Goal: Register for event/course

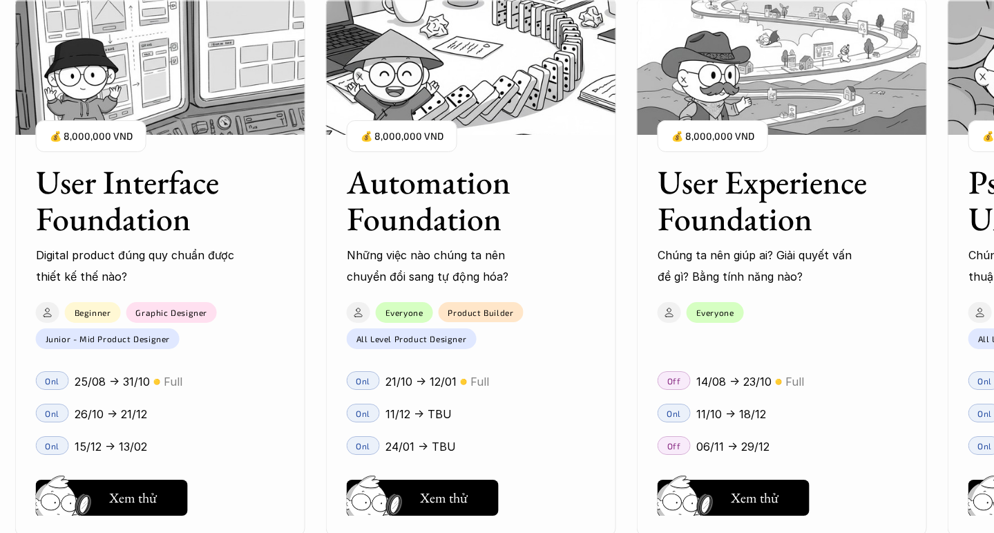
scroll to position [1361, 0]
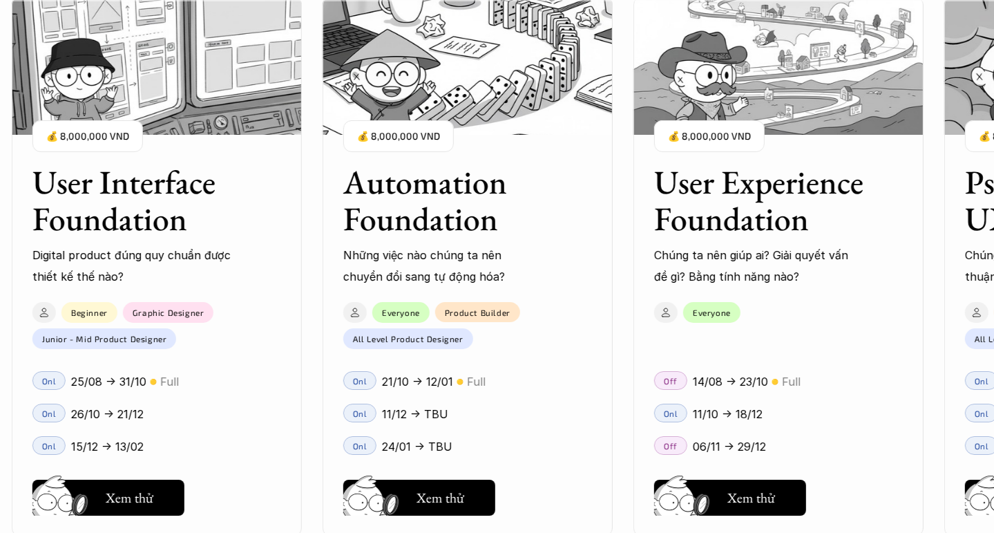
scroll to position [1367, 0]
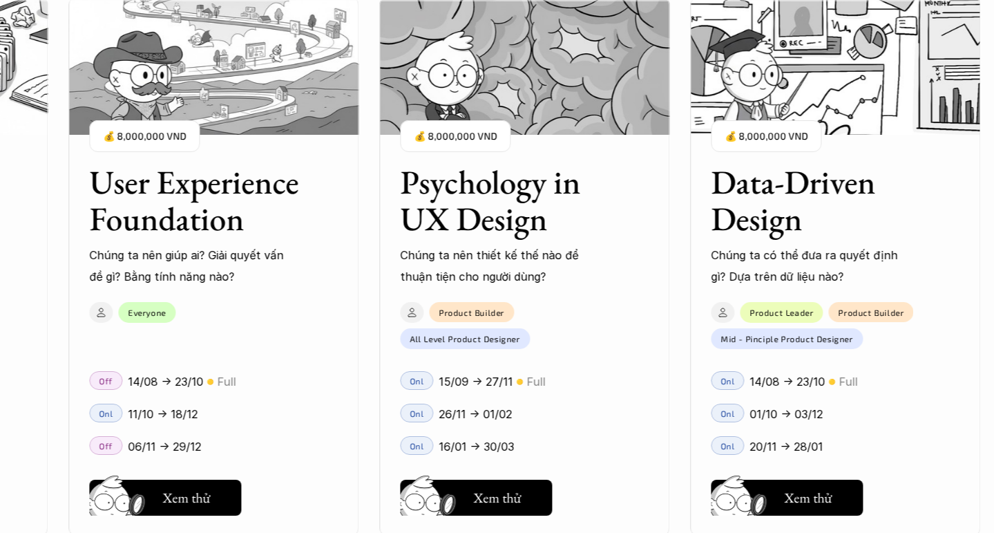
click at [788, 198] on div "User Interface Foundation Digital product đúng quy chuẩn được thiết kế thế nào?…" at bounding box center [497, 266] width 856 height 533
click at [830, 217] on div "User Interface Foundation Digital product đúng quy chuẩn được thiết kế thế nào?…" at bounding box center [497, 266] width 856 height 533
click at [781, 498] on div "User Interface Foundation Digital product đúng quy chuẩn được thiết kế thế nào?…" at bounding box center [497, 266] width 856 height 533
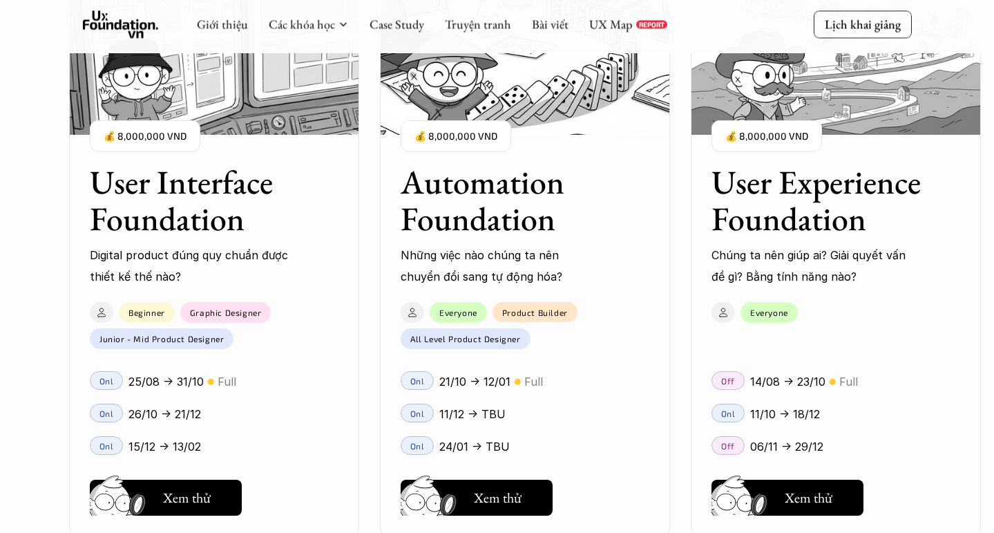
scroll to position [1320, 0]
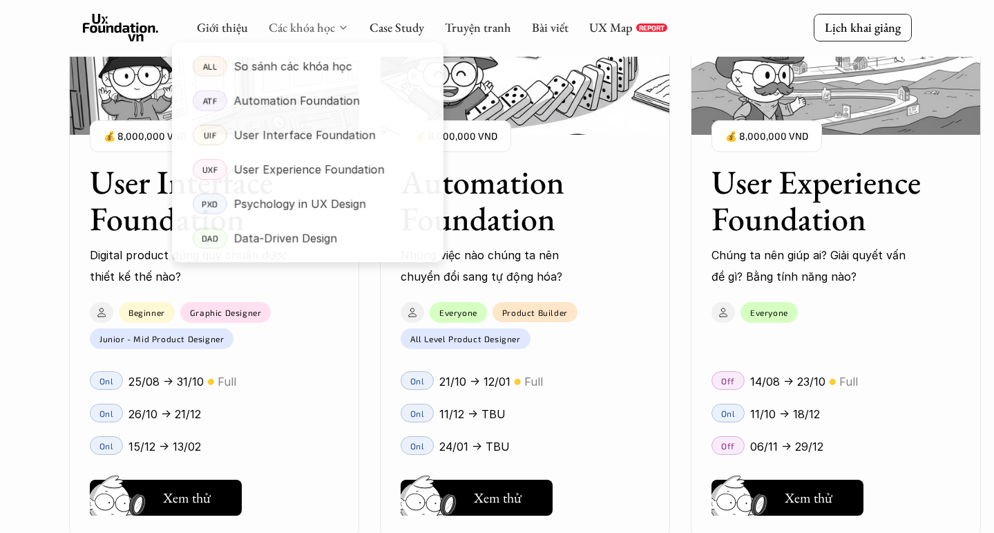
click at [282, 21] on link "Các khóa học" at bounding box center [302, 27] width 66 height 16
click at [265, 91] on p "Automation Foundation" at bounding box center [297, 101] width 126 height 21
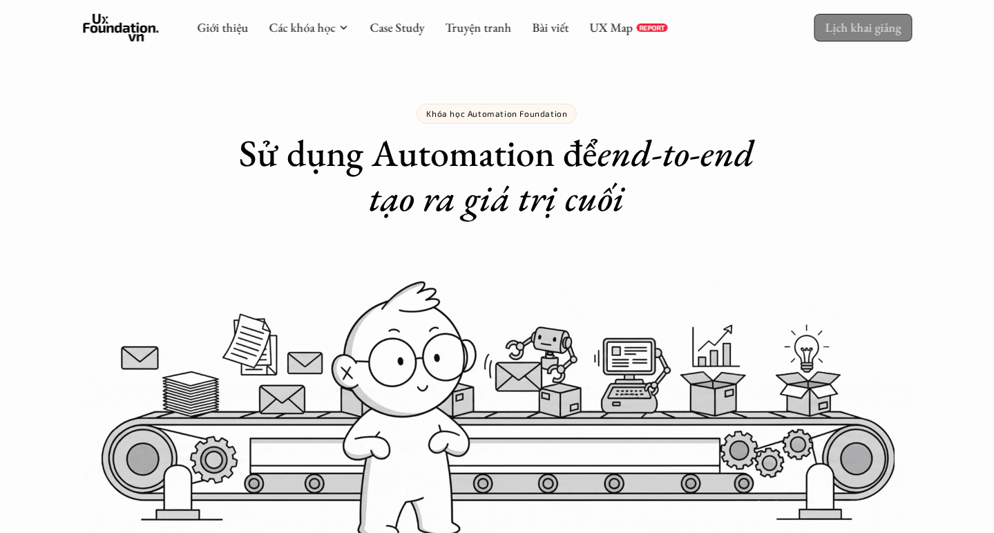
click at [870, 35] on link "Lịch khai giảng" at bounding box center [863, 27] width 98 height 27
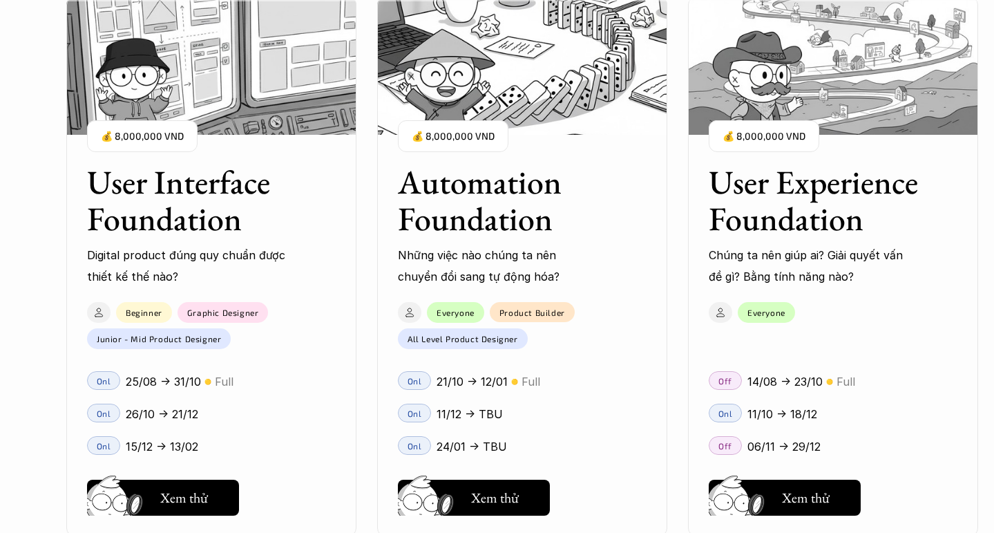
scroll to position [1257, 0]
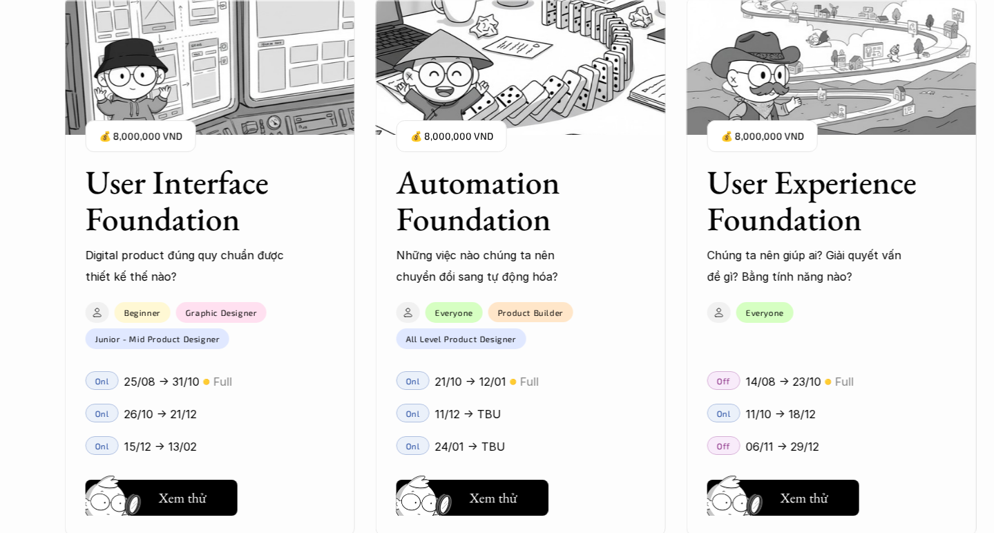
click at [819, 208] on div "User Interface Foundation Digital product đúng quy chuẩn được thiết kế thế nào?…" at bounding box center [497, 266] width 856 height 533
click at [772, 484] on div "User Interface Foundation Digital product đúng quy chuẩn được thiết kế thế nào?…" at bounding box center [497, 266] width 856 height 533
click at [815, 206] on div "User Interface Foundation Digital product đúng quy chuẩn được thiết kế thế nào?…" at bounding box center [497, 266] width 856 height 533
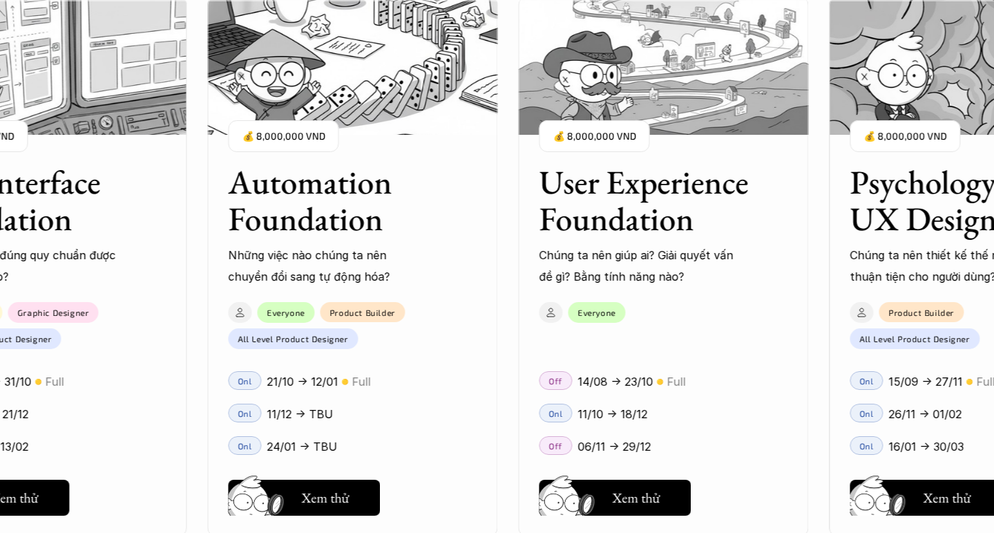
click at [674, 250] on div "User Interface Foundation Digital product đúng quy chuẩn được thiết kế thế nào?…" at bounding box center [497, 266] width 856 height 533
click at [575, 504] on div "User Interface Foundation Digital product đúng quy chuẩn được thiết kế thế nào?…" at bounding box center [497, 266] width 856 height 533
click at [539, 490] on div "User Interface Foundation Digital product đúng quy chuẩn được thiết kế thế nào?…" at bounding box center [497, 266] width 856 height 533
click at [624, 435] on div "User Interface Foundation Digital product đúng quy chuẩn được thiết kế thế nào?…" at bounding box center [497, 266] width 856 height 533
click at [598, 410] on div "User Interface Foundation Digital product đúng quy chuẩn được thiết kế thế nào?…" at bounding box center [497, 266] width 856 height 533
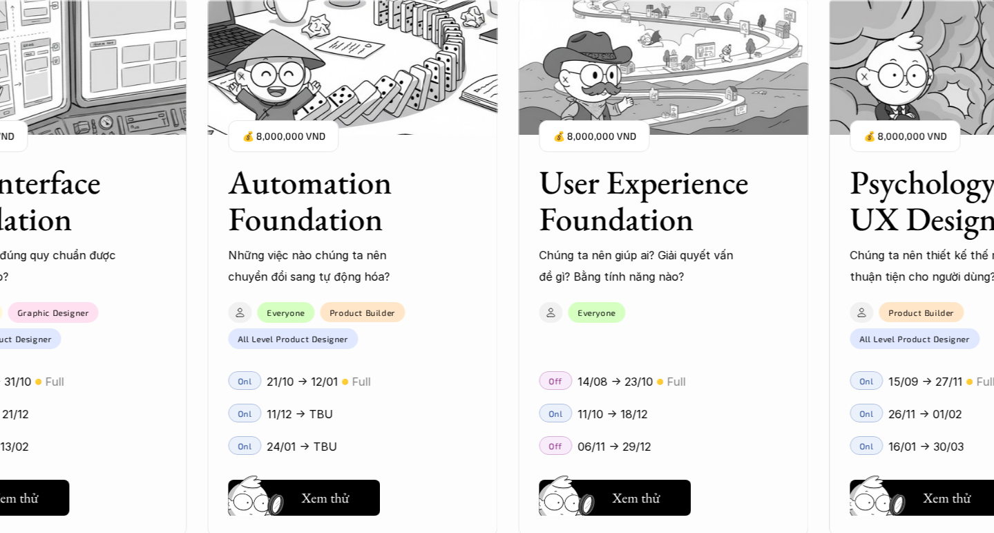
click at [559, 419] on div "User Interface Foundation Digital product đúng quy chuẩn được thiết kế thế nào?…" at bounding box center [497, 266] width 856 height 533
click at [620, 138] on div "User Interface Foundation Digital product đúng quy chuẩn được thiết kế thế nào?…" at bounding box center [497, 266] width 856 height 533
click at [585, 121] on div "User Interface Foundation Digital product đúng quy chuẩn được thiết kế thế nào?…" at bounding box center [497, 266] width 856 height 533
click at [607, 95] on div "User Interface Foundation Digital product đúng quy chuẩn được thiết kế thế nào?…" at bounding box center [497, 266] width 856 height 533
click at [626, 412] on div "User Interface Foundation Digital product đúng quy chuẩn được thiết kế thế nào?…" at bounding box center [497, 266] width 856 height 533
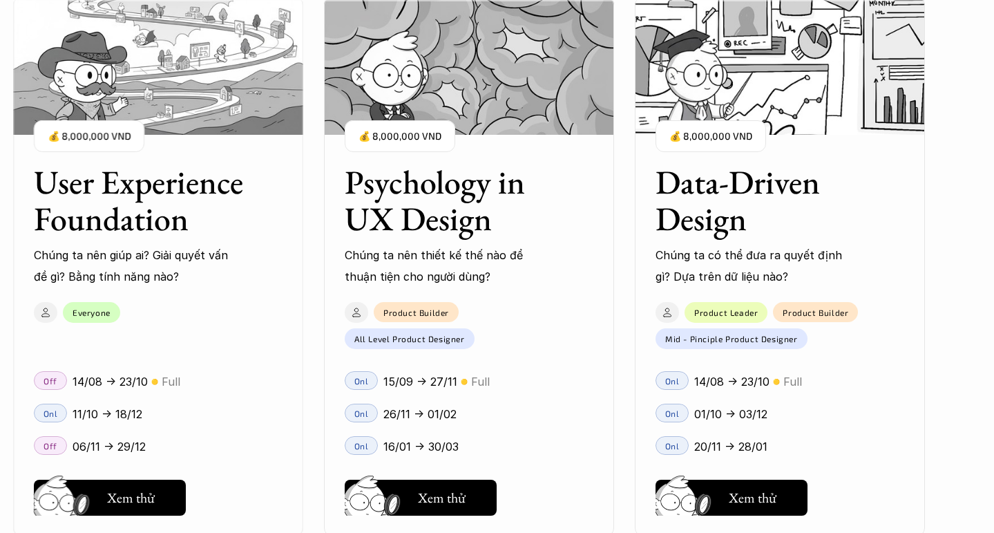
click at [239, 211] on div "User Interface Foundation Digital product đúng quy chuẩn được thiết kế thế nào?…" at bounding box center [497, 266] width 856 height 533
click at [149, 497] on div "User Interface Foundation Digital product đúng quy chuẩn được thiết kế thế nào?…" at bounding box center [497, 266] width 856 height 533
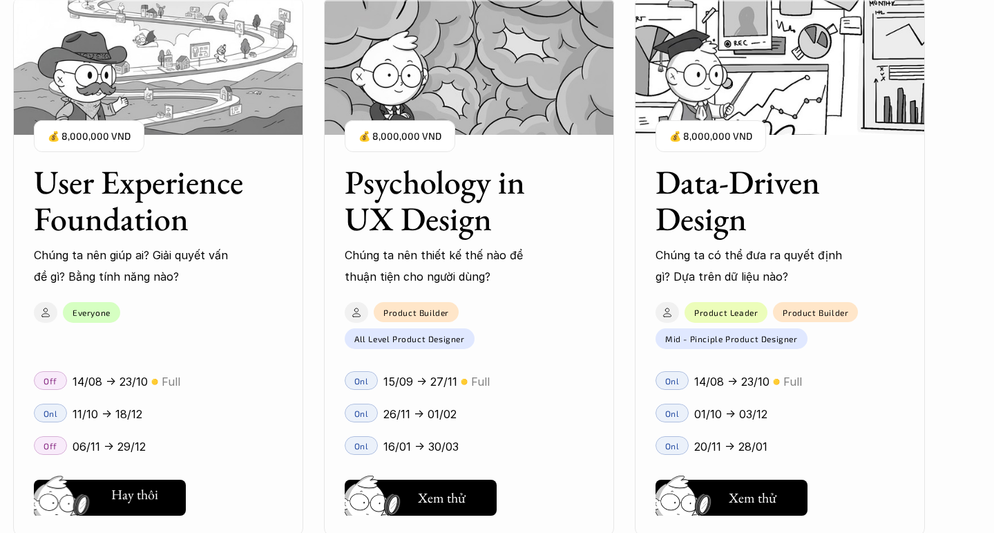
click at [94, 497] on div "01 02 03 04 05 06" at bounding box center [69, 266] width 138 height 533
click at [479, 497] on div "User Interface Foundation Digital product đúng quy chuẩn được thiết kế thế nào?…" at bounding box center [497, 266] width 856 height 533
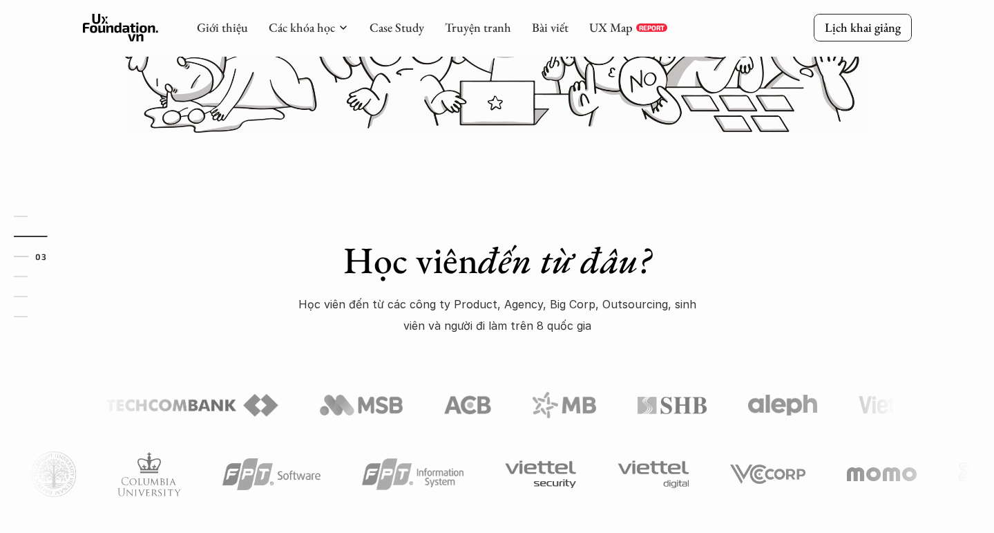
scroll to position [459, 0]
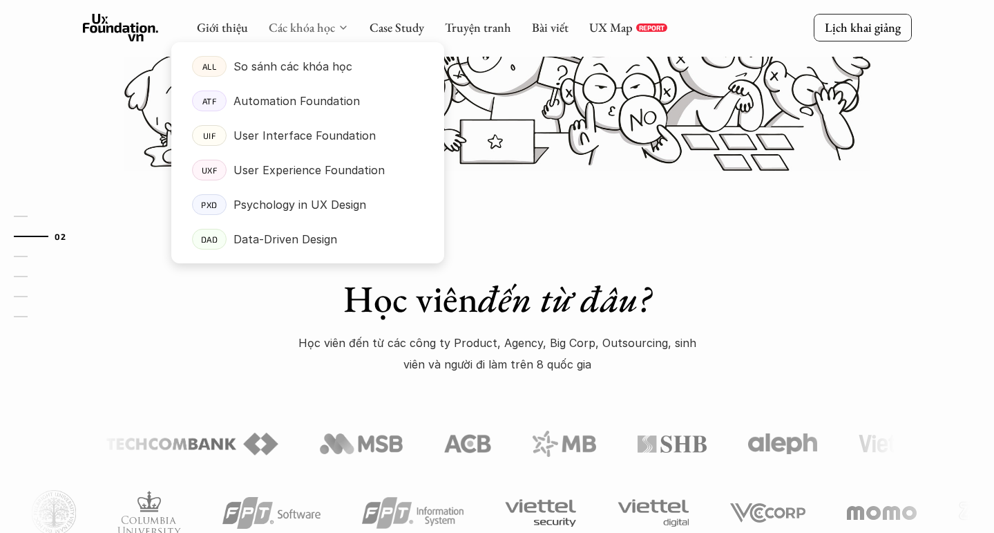
click at [312, 28] on link "Các khóa học" at bounding box center [302, 27] width 66 height 16
click at [292, 163] on p "User Experience Foundation" at bounding box center [309, 170] width 151 height 21
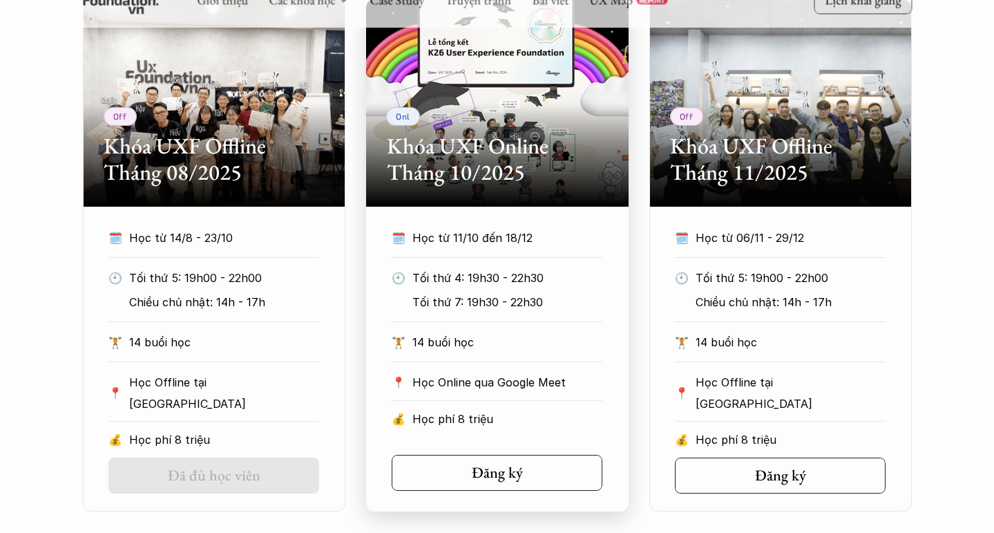
scroll to position [692, 0]
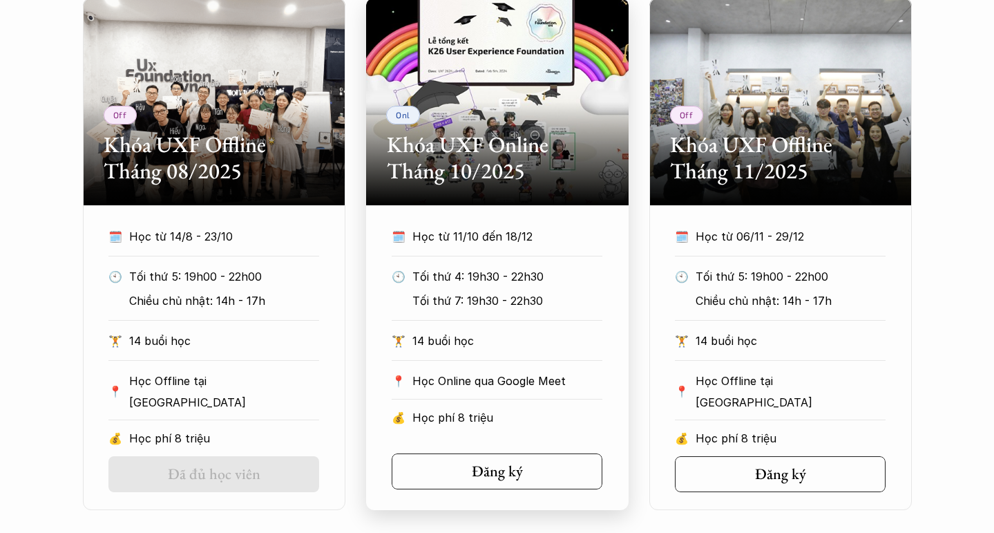
click at [490, 162] on h2 "Khóa UXF Online Tháng 10/2025" at bounding box center [497, 157] width 221 height 53
click at [464, 225] on section "Onl Khóa UXF Online Tháng 10/2025 🗓️ Học từ 11/10 đến 18/12 🕙 Tối thứ 4: 19h30 …" at bounding box center [497, 254] width 263 height 512
click at [435, 166] on h2 "Khóa UXF Online Tháng 10/2025" at bounding box center [497, 157] width 221 height 53
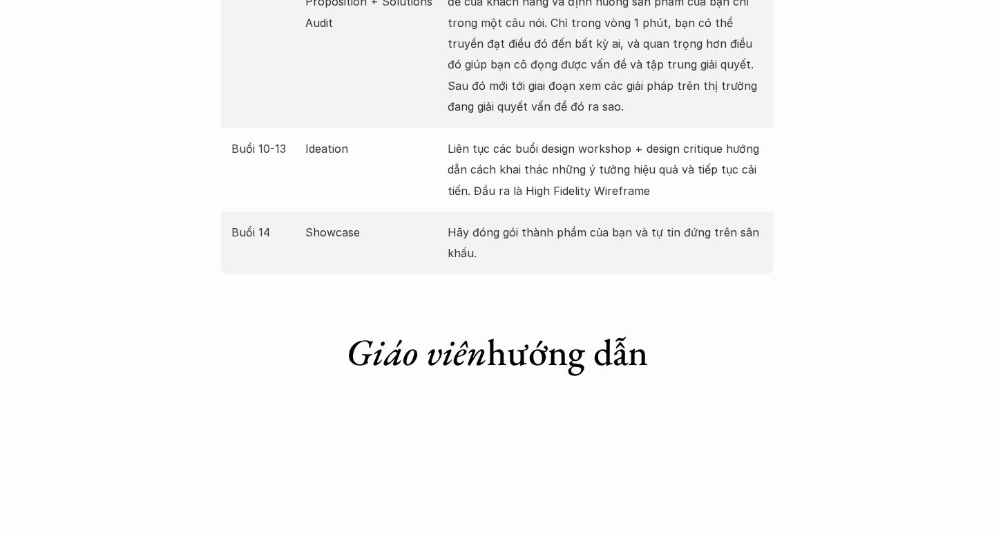
scroll to position [2546, 0]
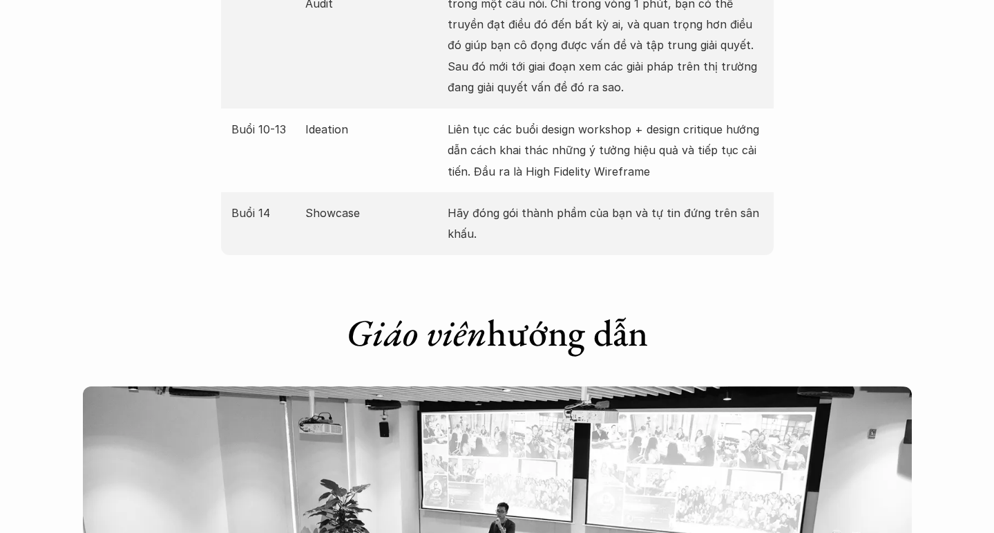
click at [698, 283] on div "Giáo viên hướng dẫn" at bounding box center [497, 321] width 553 height 76
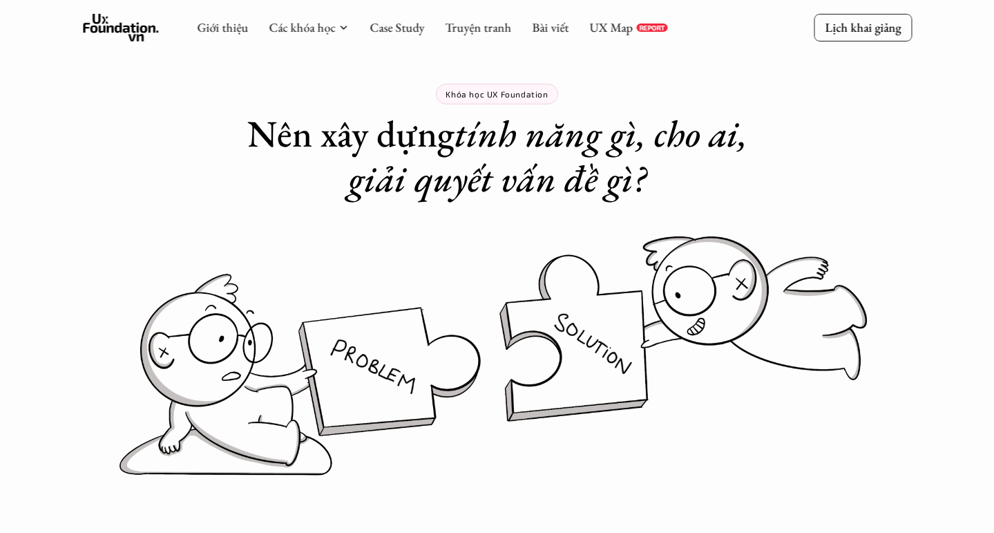
scroll to position [0, 0]
